Goal: Check status: Check status

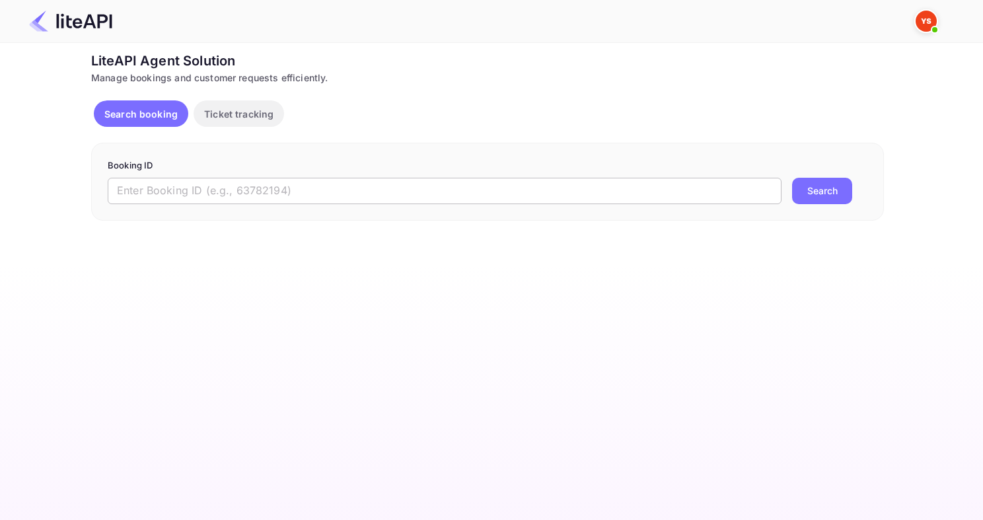
click at [219, 185] on input "text" at bounding box center [445, 191] width 674 height 26
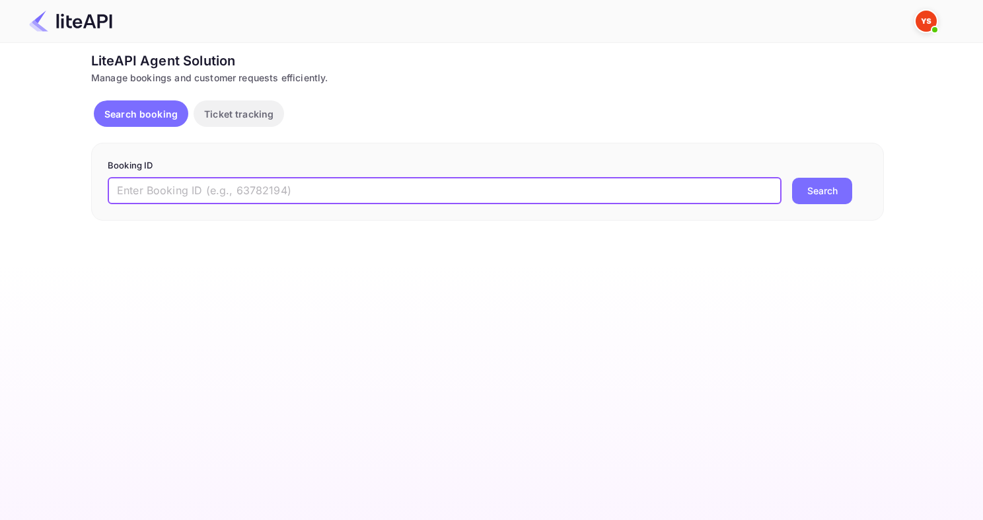
paste input "8750973"
type input "8750973"
click at [792, 178] on button "Search" at bounding box center [822, 191] width 60 height 26
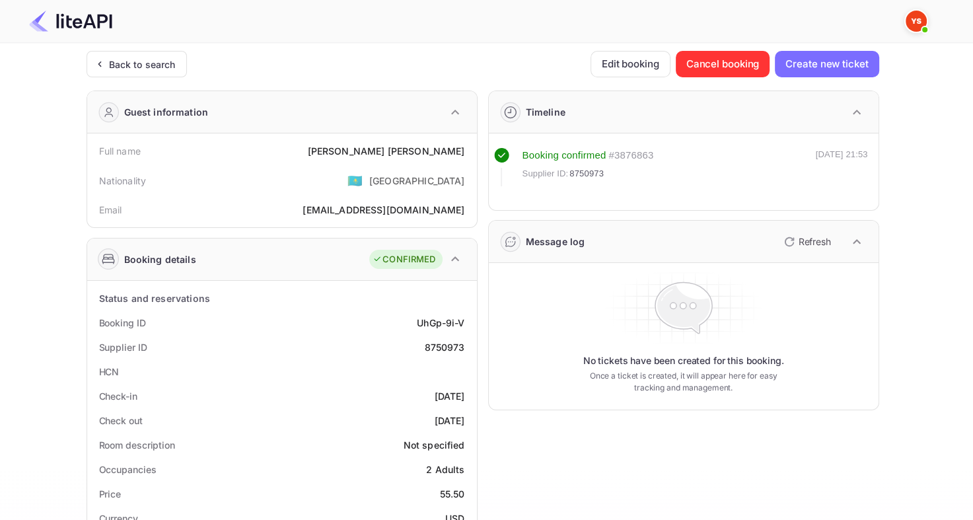
click at [128, 80] on div "Back to search Edit booking Cancel booking Create new ticket Guest information …" at bounding box center [483, 498] width 793 height 895
click at [128, 71] on div "Back to search" at bounding box center [142, 64] width 67 height 14
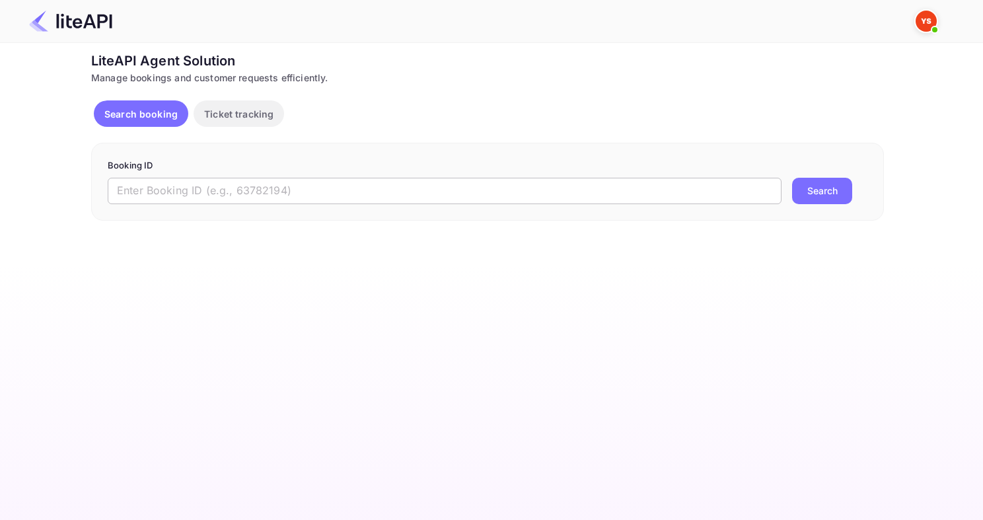
click at [465, 198] on input "text" at bounding box center [445, 191] width 674 height 26
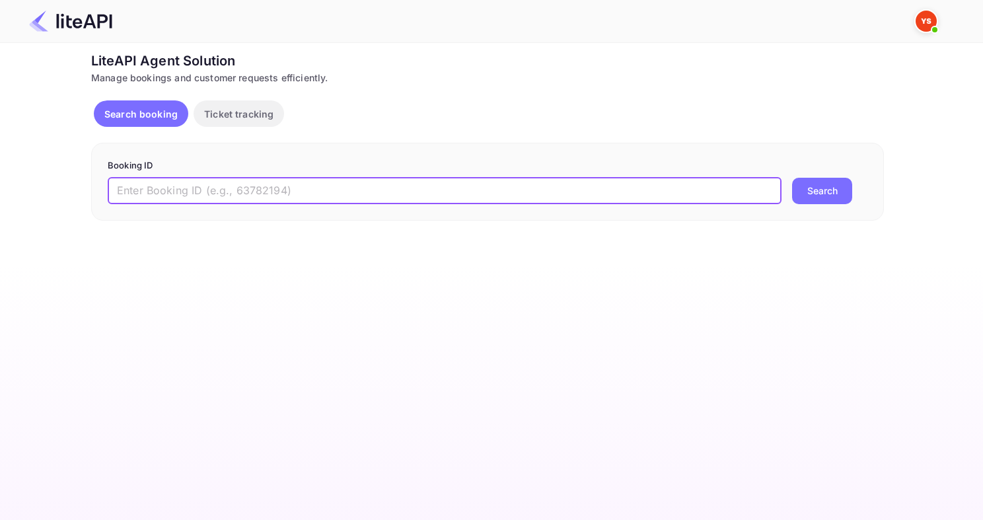
paste input "8881726"
type input "8881726"
click at [792, 178] on button "Search" at bounding box center [822, 191] width 60 height 26
